Goal: Check status: Check status

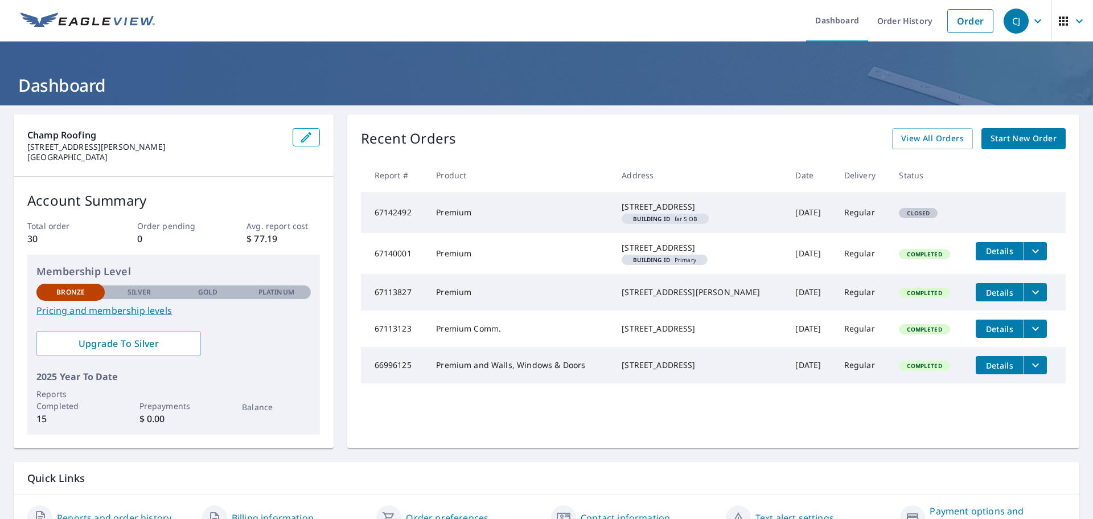
scroll to position [57, 0]
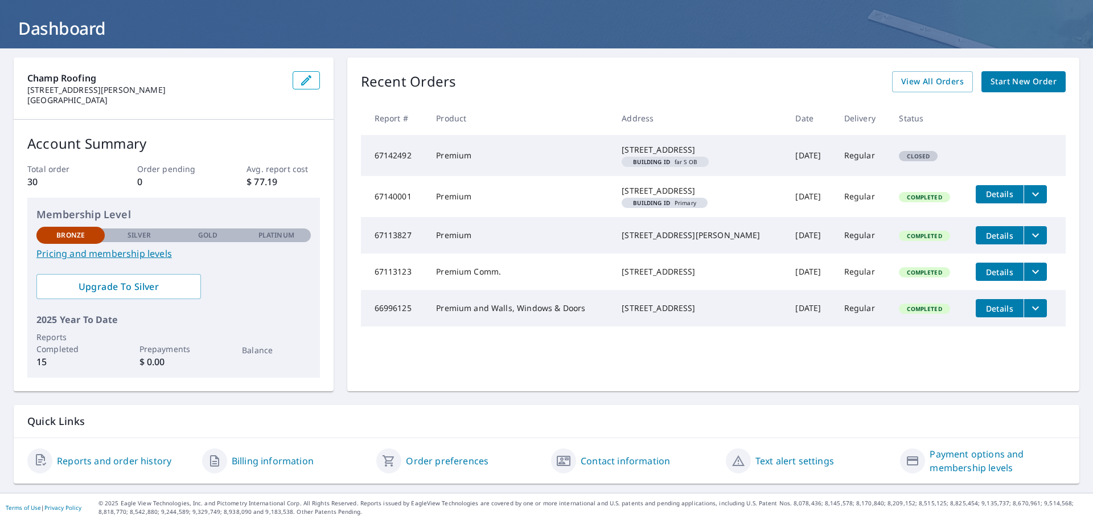
drag, startPoint x: 764, startPoint y: 216, endPoint x: 854, endPoint y: 221, distance: 90.1
click at [852, 217] on tr "67140001 Premium [STREET_ADDRESS] Building ID Primary [DATE] Regular Completed …" at bounding box center [713, 196] width 705 height 41
click at [786, 217] on td "[DATE]" at bounding box center [810, 196] width 48 height 41
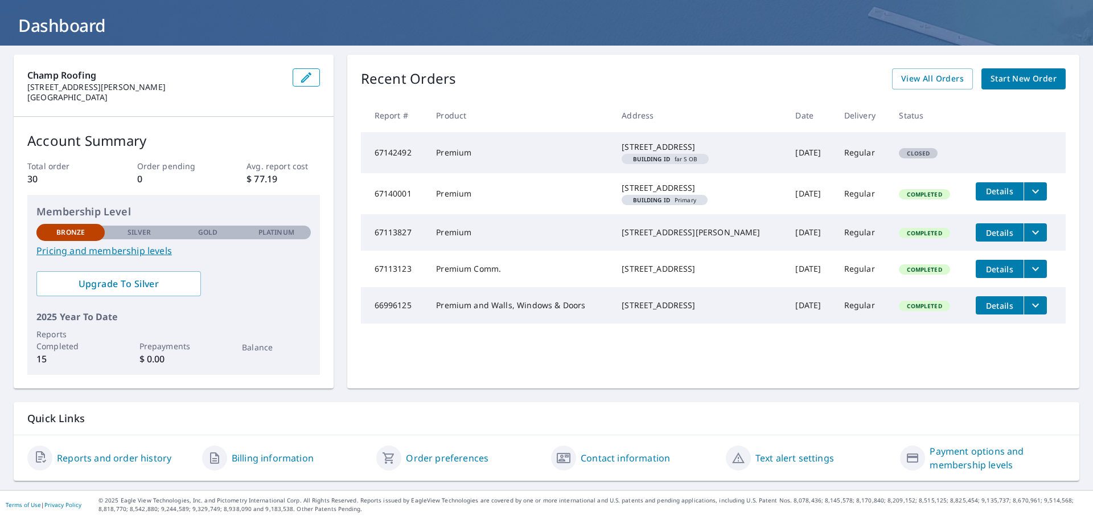
click at [989, 311] on span "Details" at bounding box center [1000, 305] width 34 height 11
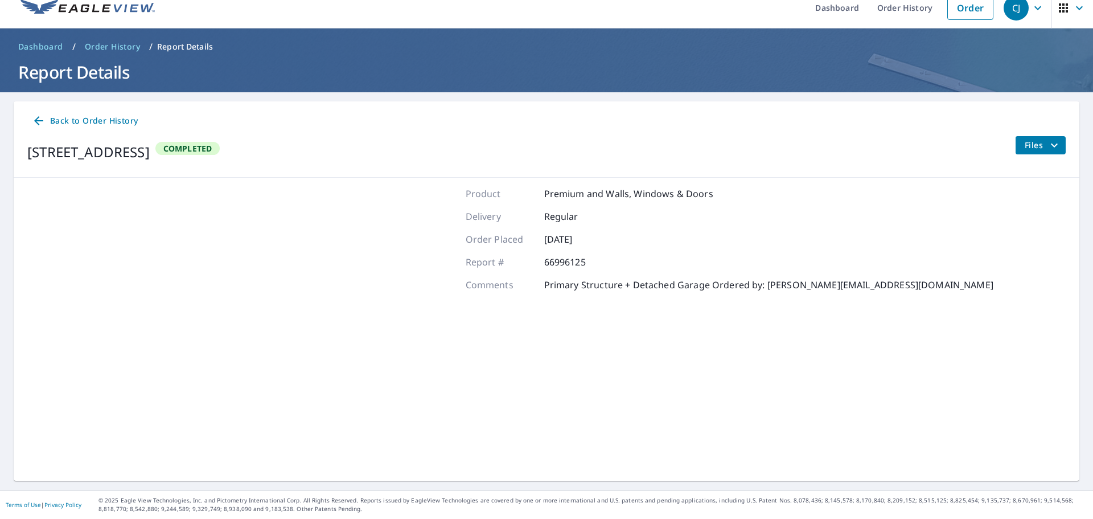
scroll to position [13, 0]
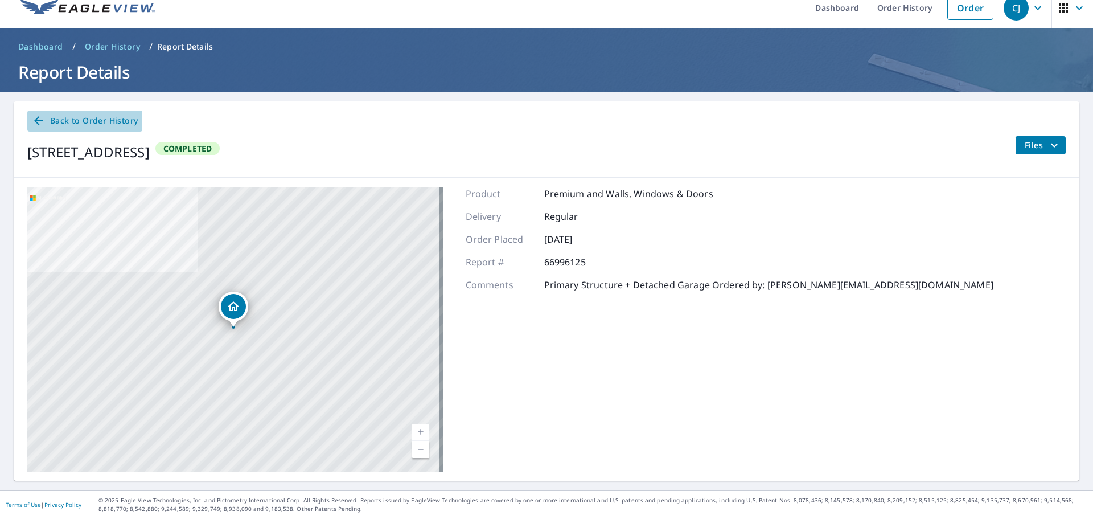
click at [99, 118] on span "Back to Order History" at bounding box center [85, 121] width 106 height 14
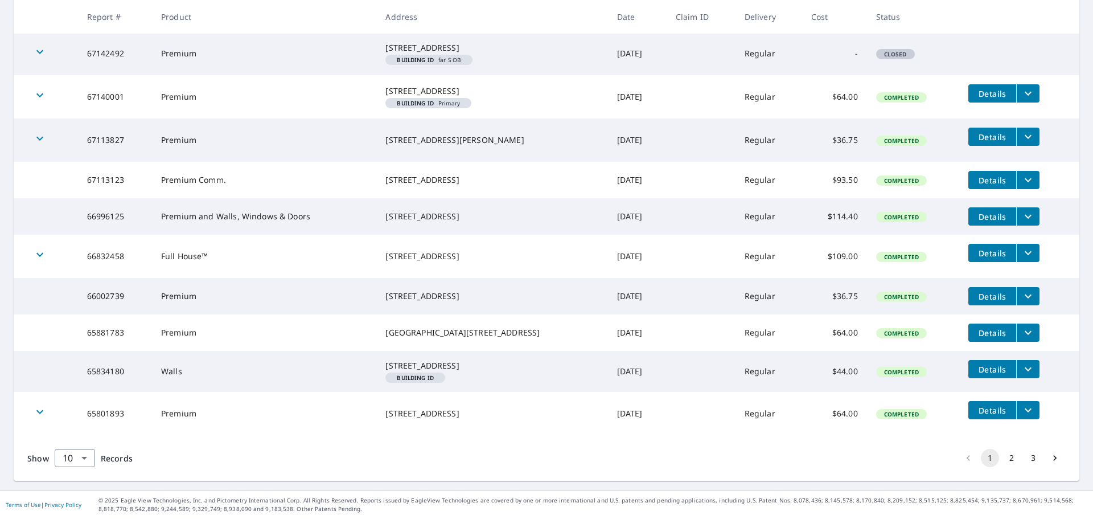
scroll to position [184, 0]
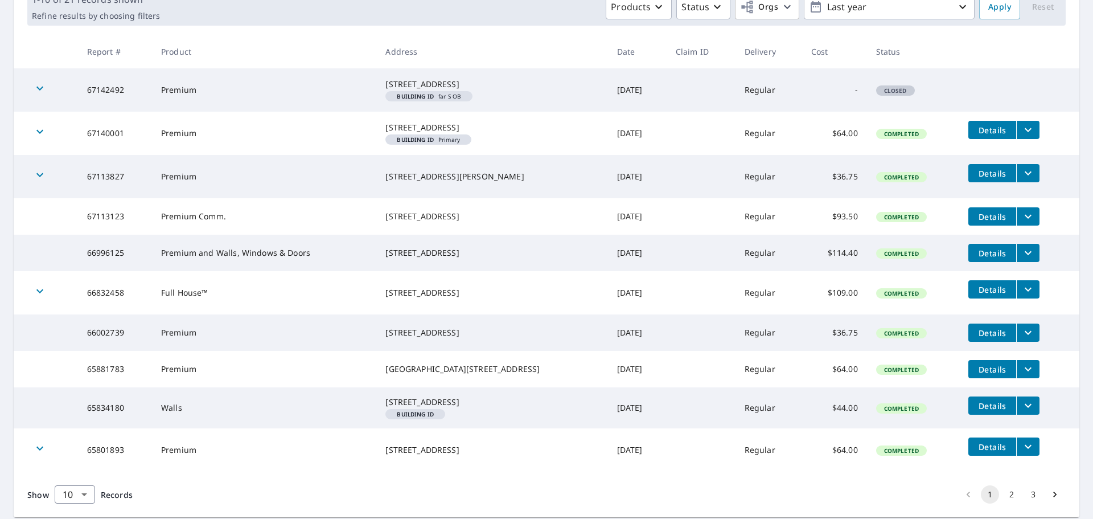
click at [1021, 260] on icon "filesDropdownBtn-66996125" at bounding box center [1028, 253] width 14 height 14
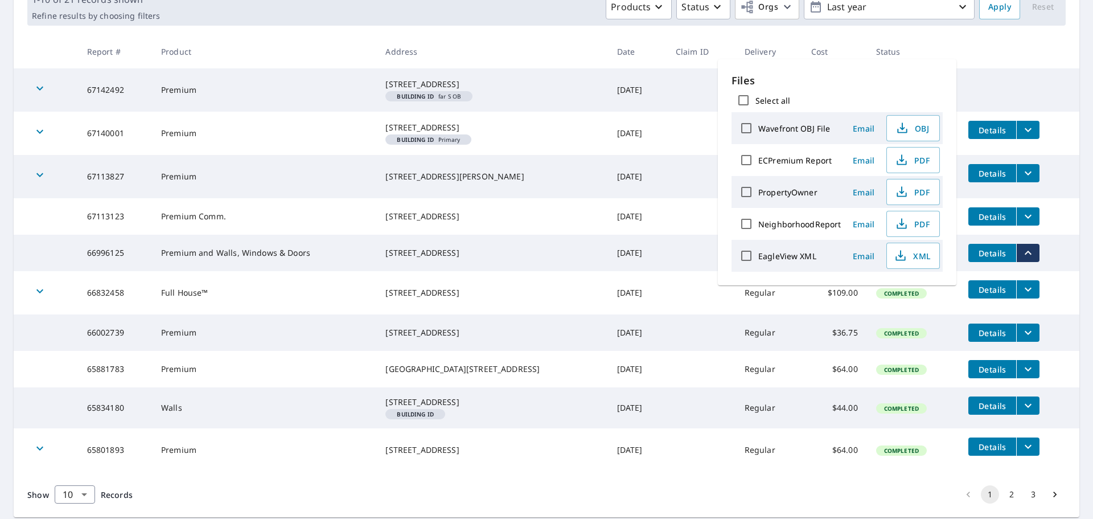
click at [1050, 307] on td "Details" at bounding box center [1019, 289] width 120 height 36
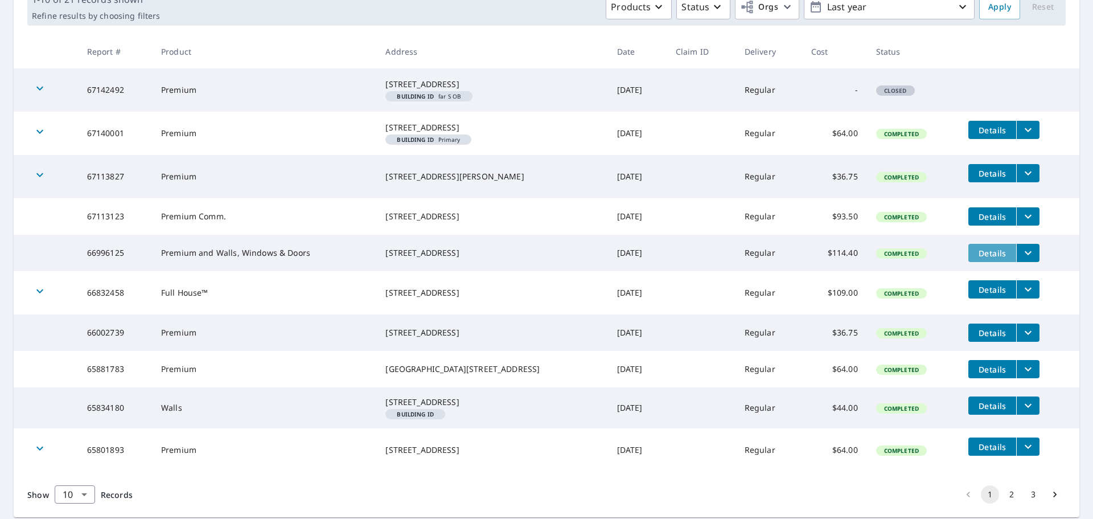
click at [979, 258] on span "Details" at bounding box center [992, 253] width 34 height 11
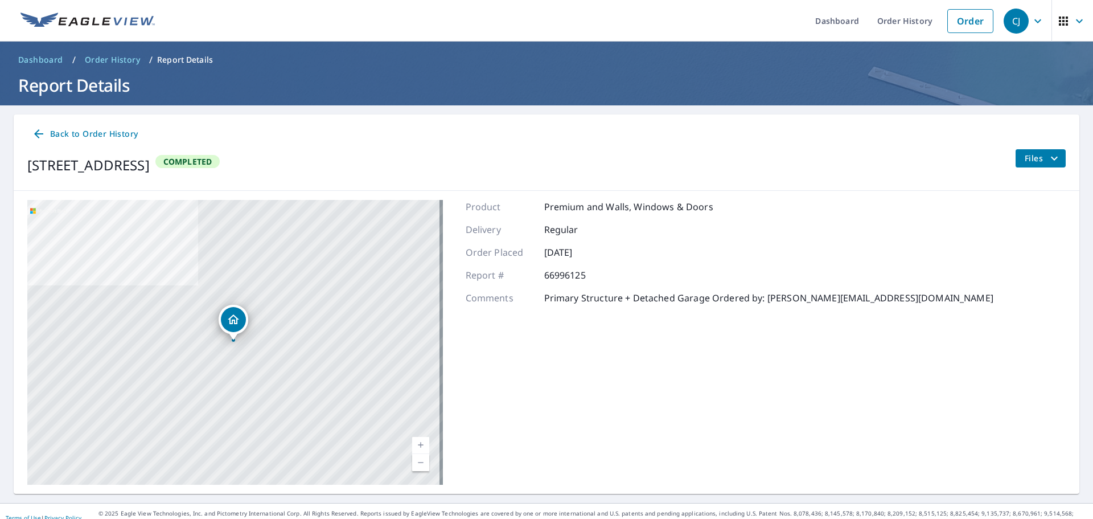
click at [1048, 158] on icon "filesDropdownBtn-66996125" at bounding box center [1055, 158] width 14 height 14
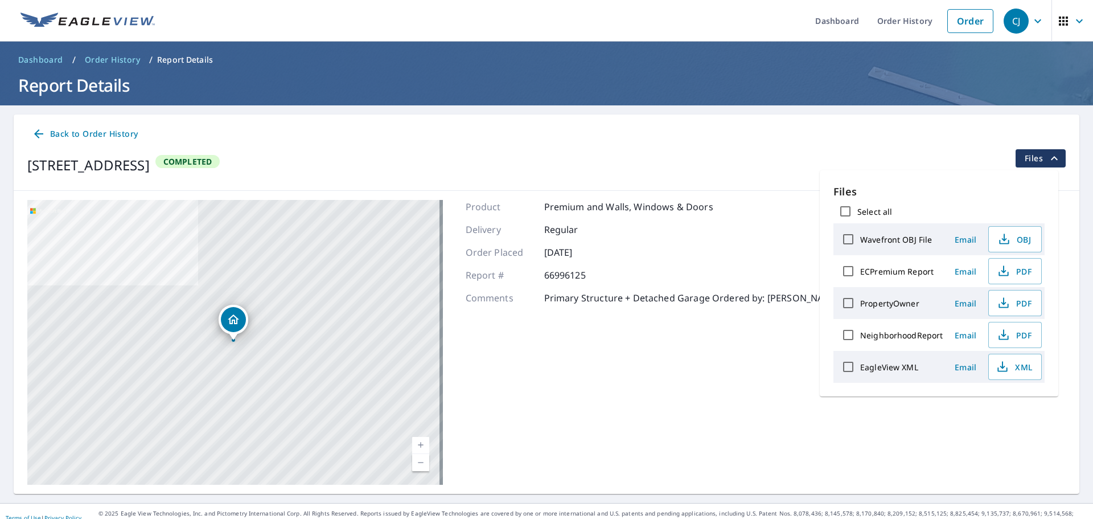
click at [1051, 159] on icon "filesDropdownBtn-66996125" at bounding box center [1054, 158] width 7 height 4
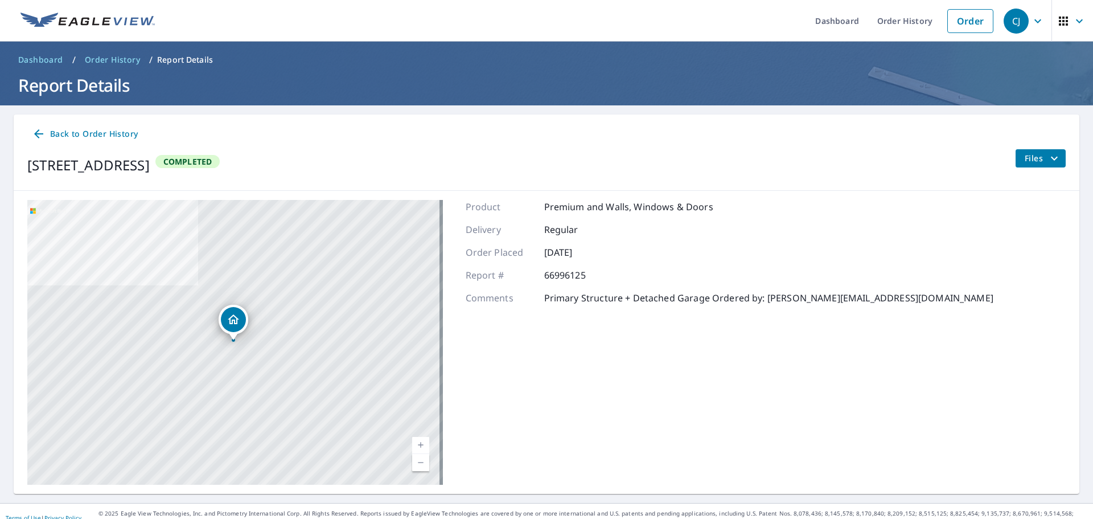
click at [1059, 24] on icon "button" at bounding box center [1063, 21] width 9 height 9
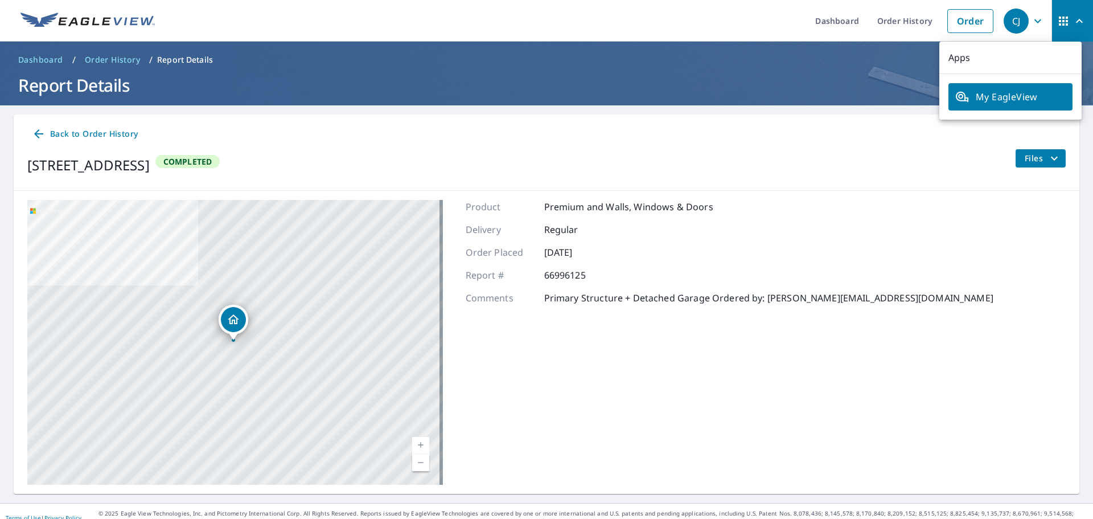
click at [807, 91] on h1 "Report Details" at bounding box center [547, 84] width 1066 height 23
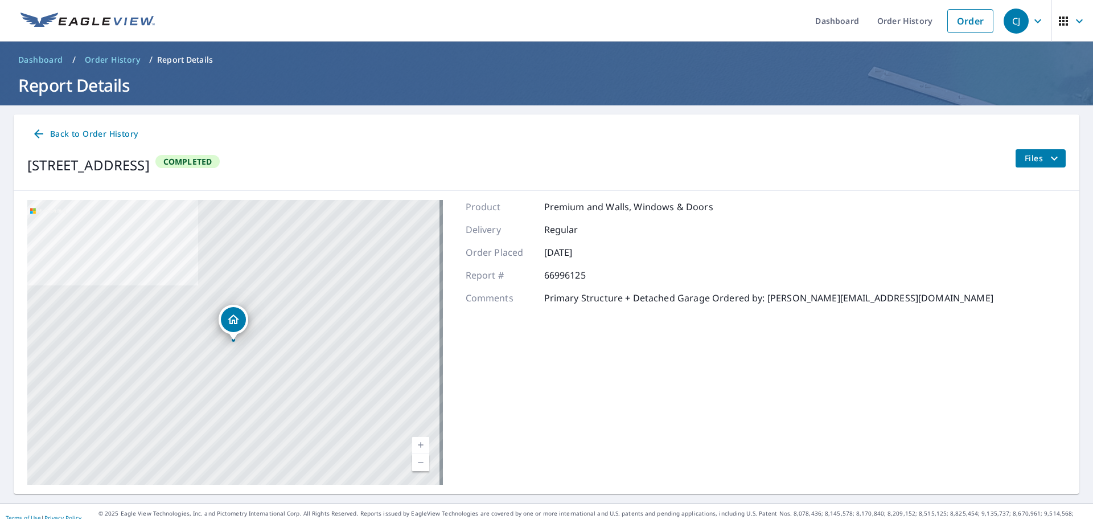
click at [1074, 20] on icon "button" at bounding box center [1080, 21] width 14 height 14
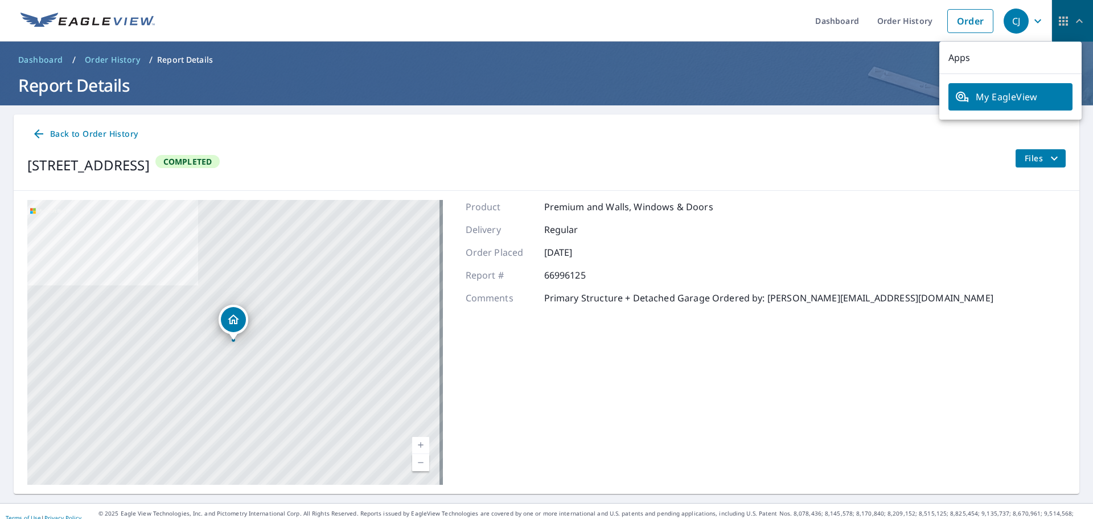
click at [1074, 20] on icon "button" at bounding box center [1080, 21] width 14 height 14
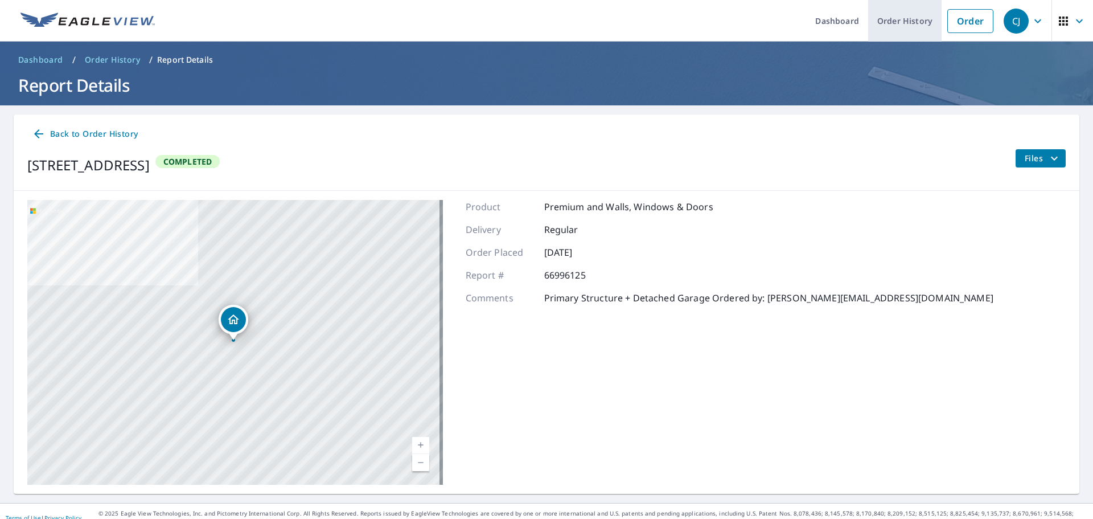
click at [908, 18] on link "Order History" at bounding box center [904, 21] width 73 height 42
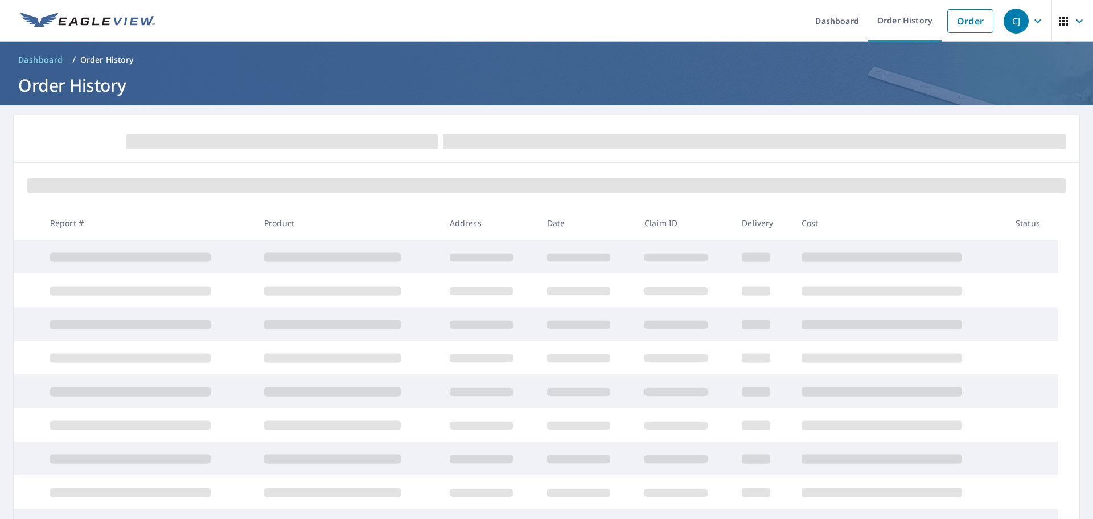
click at [1015, 19] on div "CJ" at bounding box center [1016, 21] width 25 height 25
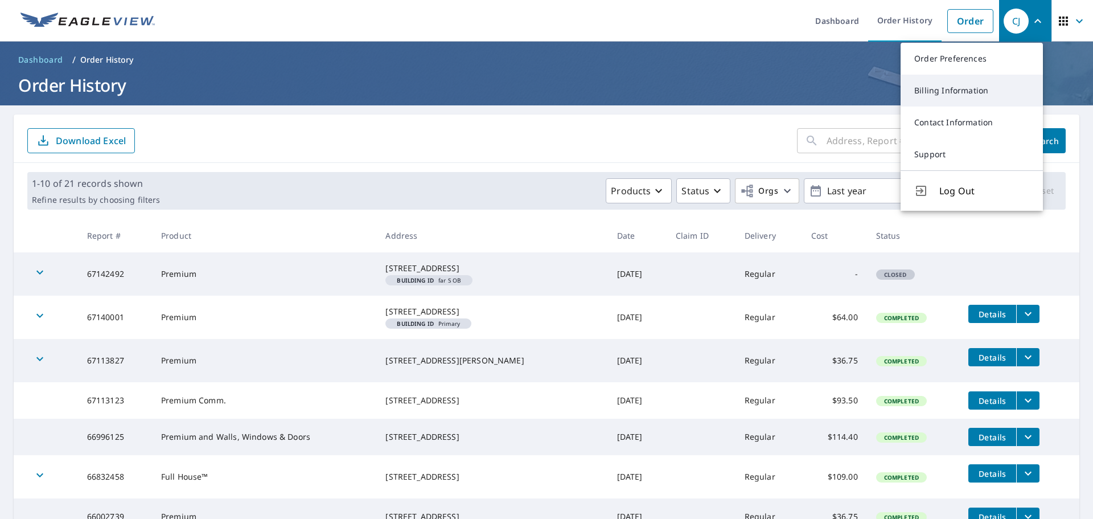
click at [959, 91] on link "Billing Information" at bounding box center [972, 91] width 142 height 32
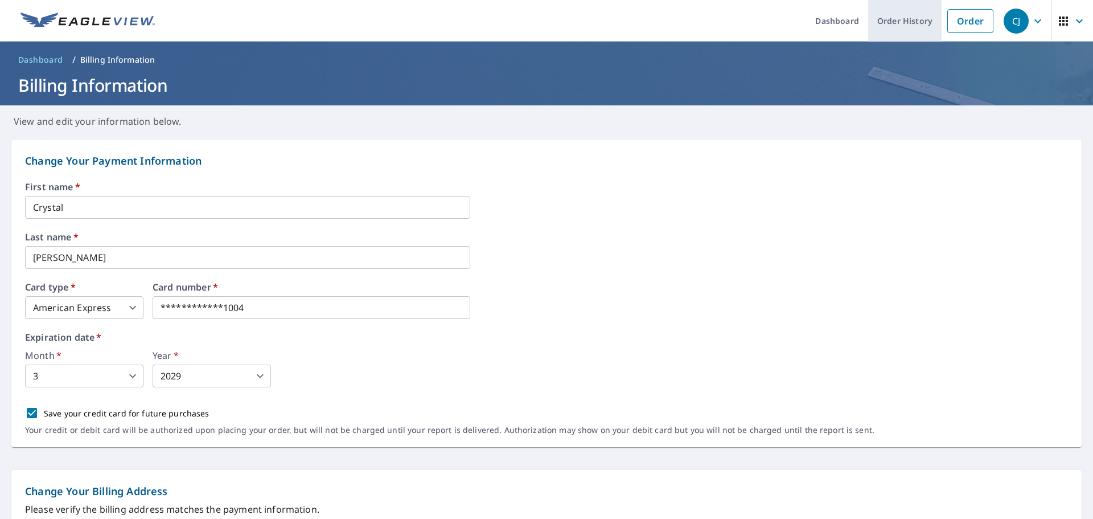
click at [908, 22] on link "Order History" at bounding box center [904, 21] width 73 height 42
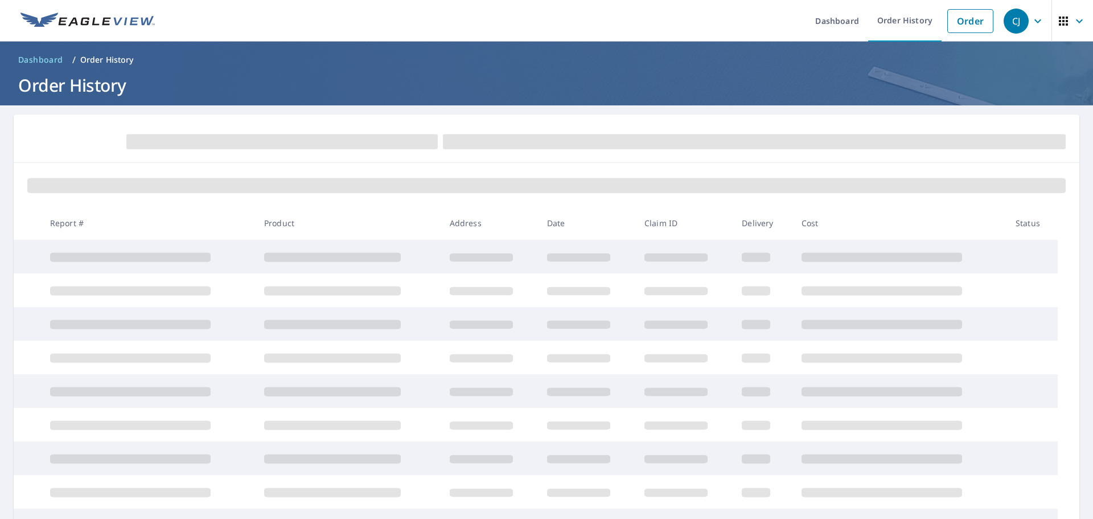
click at [1022, 21] on span "CJ" at bounding box center [1025, 20] width 43 height 27
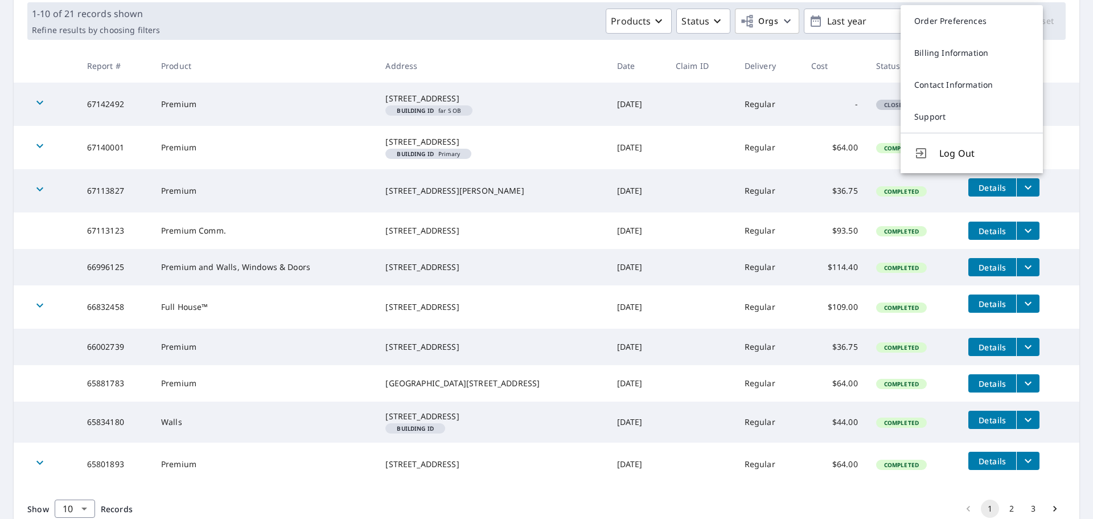
scroll to position [171, 0]
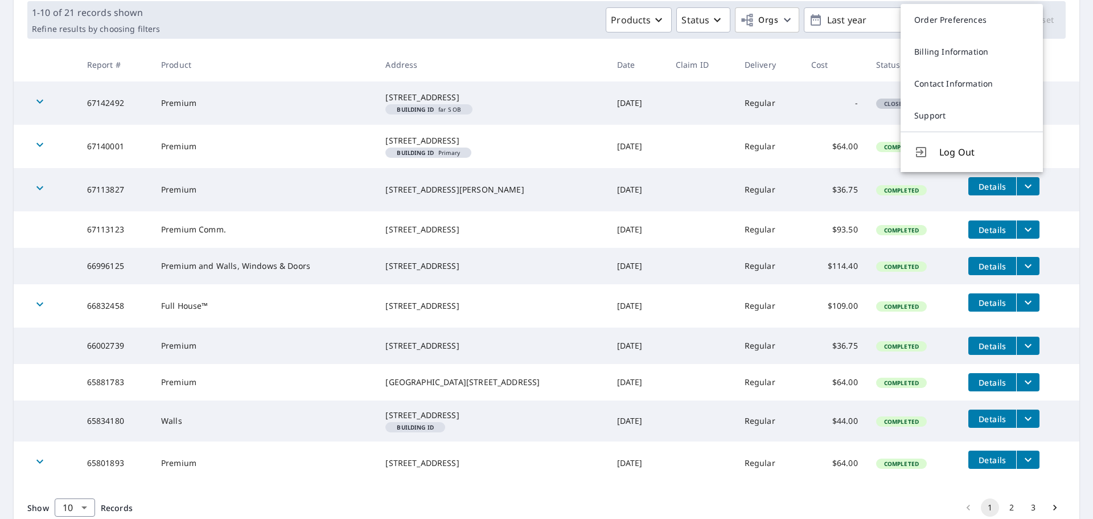
click at [500, 19] on div "Products Status Orgs Last year" at bounding box center [570, 19] width 810 height 25
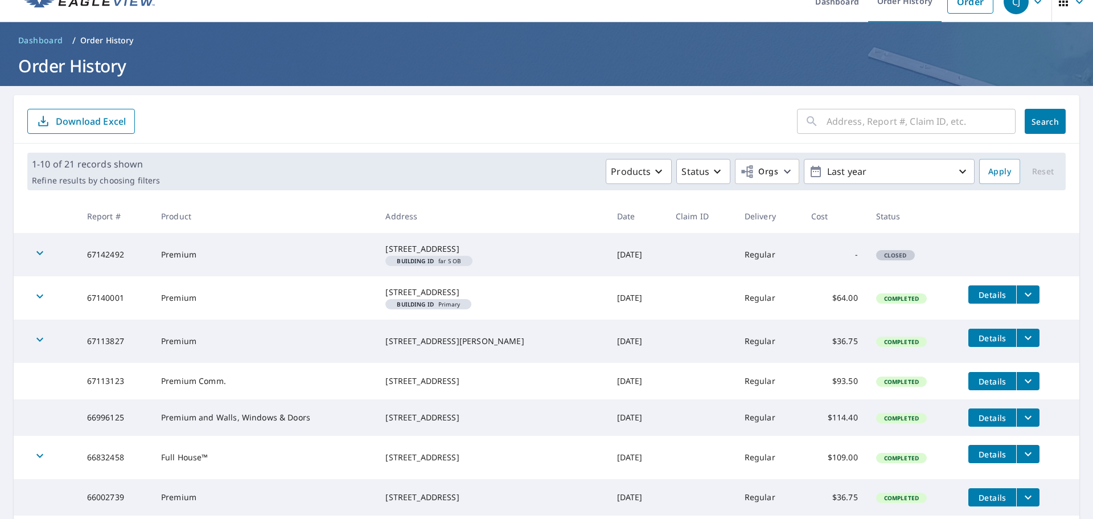
scroll to position [0, 0]
